Goal: Navigation & Orientation: Find specific page/section

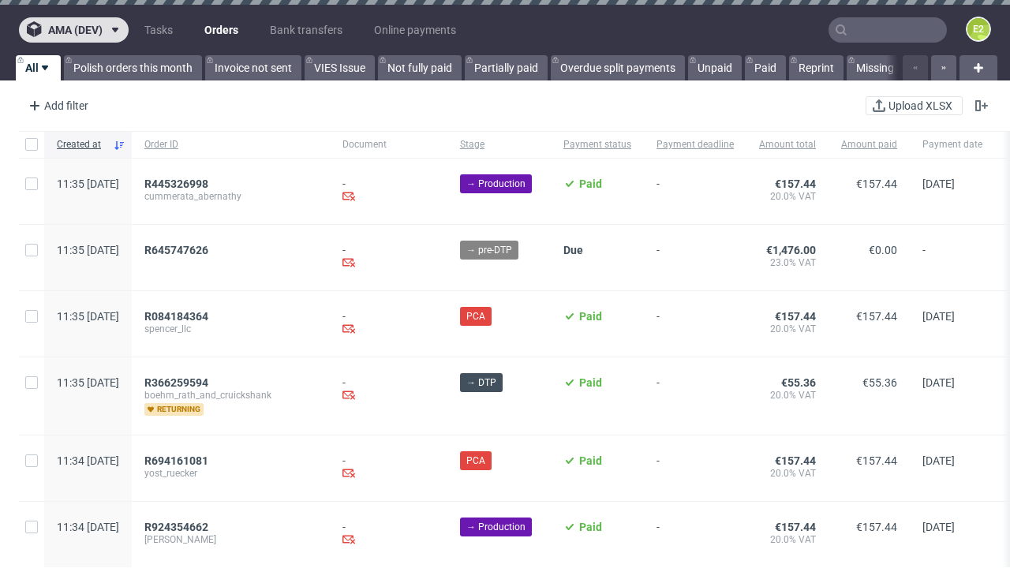
click at [73, 30] on span "ama (dev)" at bounding box center [75, 29] width 54 height 11
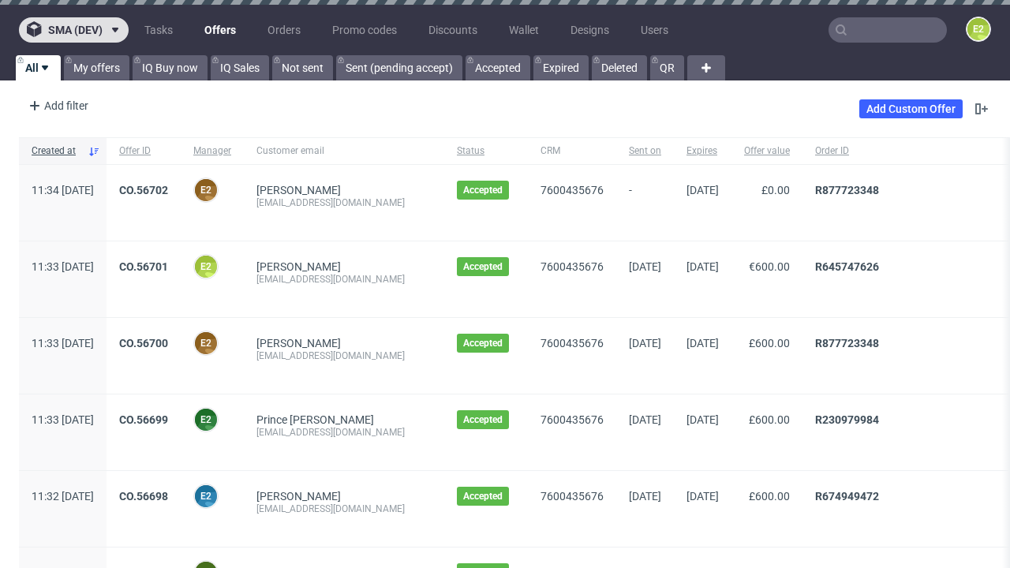
click at [73, 30] on span "sma (dev)" at bounding box center [75, 29] width 54 height 11
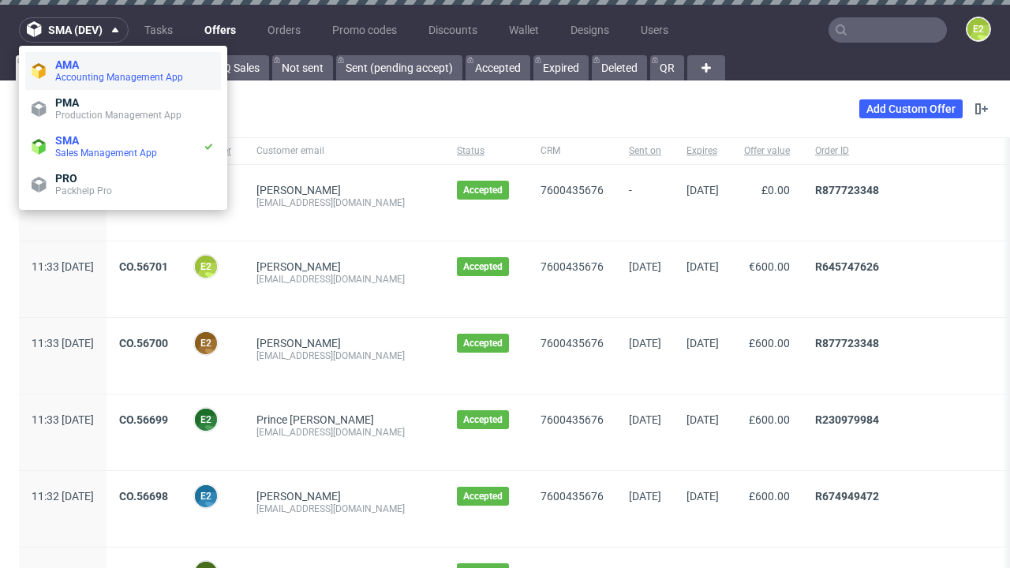
click at [123, 71] on span "Accounting Management App" at bounding box center [134, 77] width 159 height 13
